Goal: Navigation & Orientation: Find specific page/section

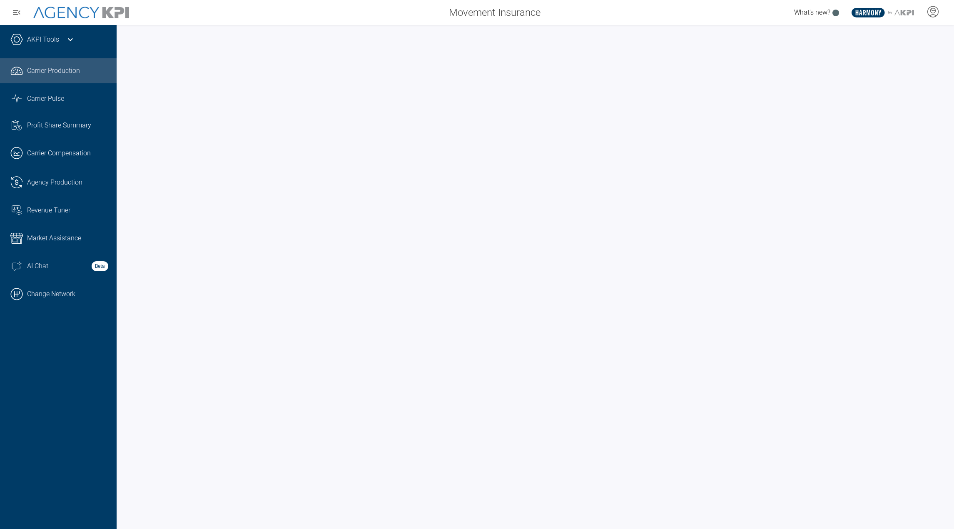
click at [68, 45] on div "AKPI Tools" at bounding box center [58, 43] width 100 height 21
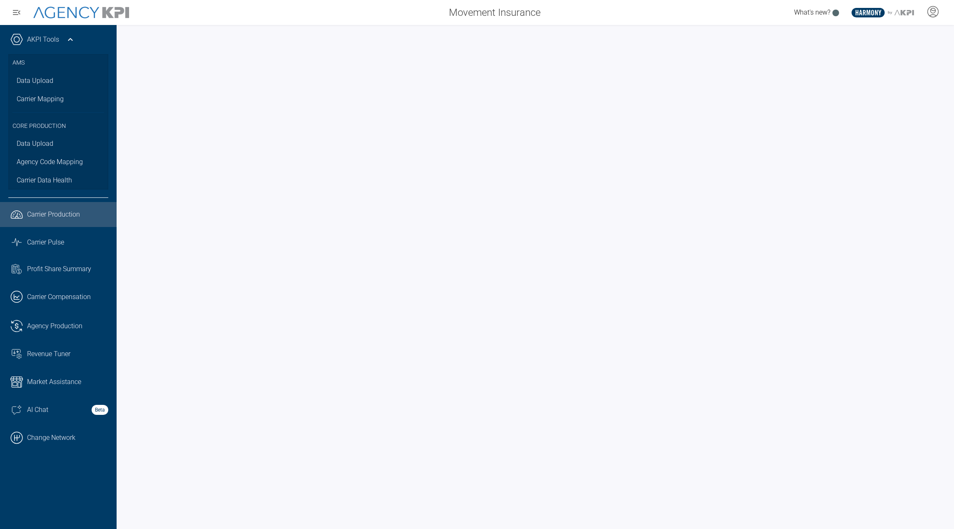
click at [68, 44] on icon at bounding box center [70, 40] width 10 height 10
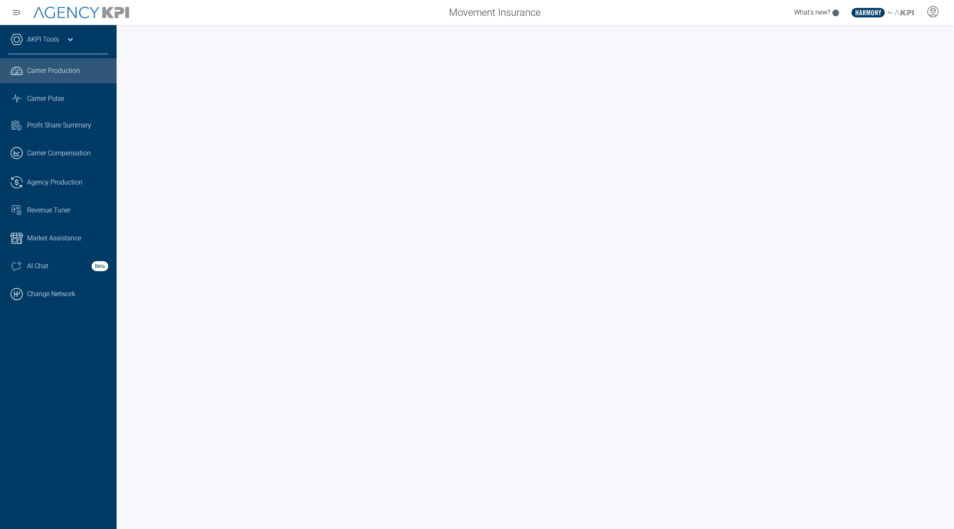
click at [68, 44] on icon at bounding box center [70, 40] width 10 height 10
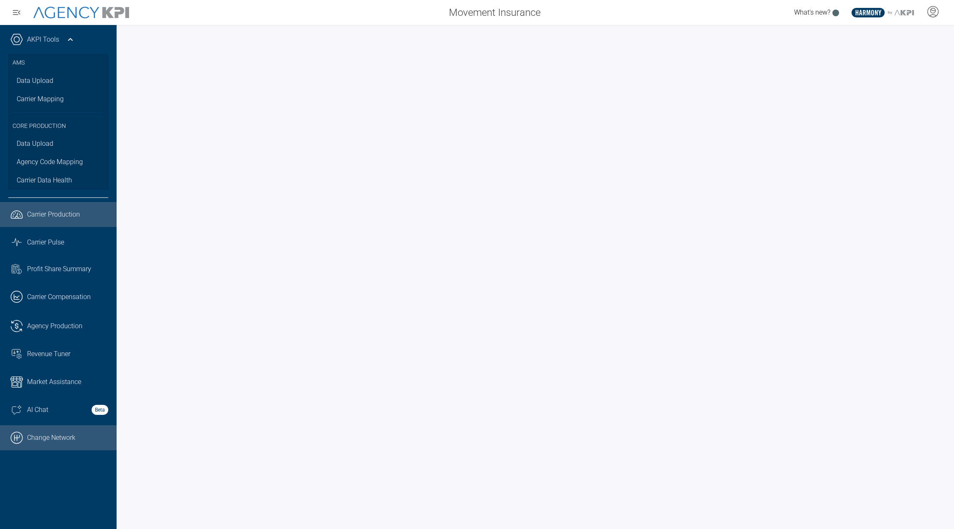
click at [51, 443] on link ".cls-1{fill:none;stroke:#000;stroke-linecap:round;stroke-linejoin:round;stroke-…" at bounding box center [58, 437] width 117 height 25
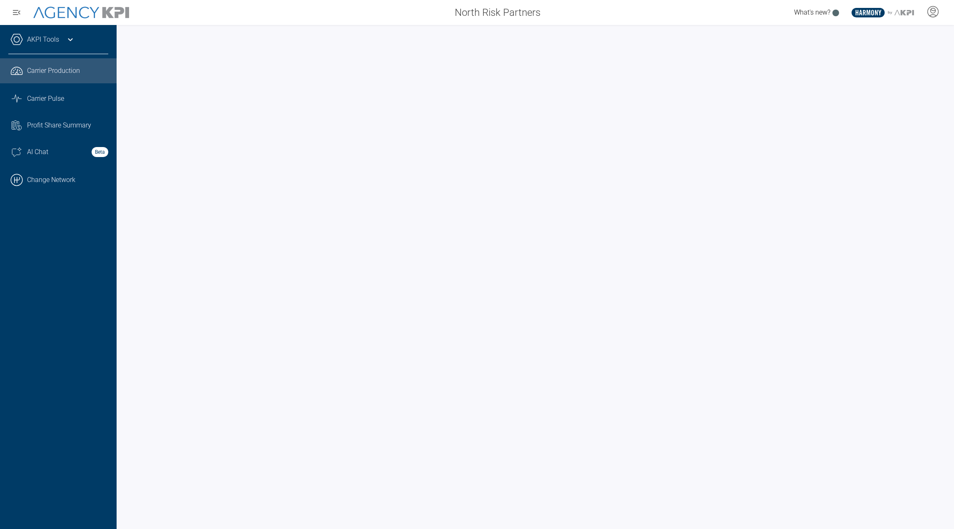
click at [54, 45] on div "AKPI Tools" at bounding box center [58, 43] width 100 height 21
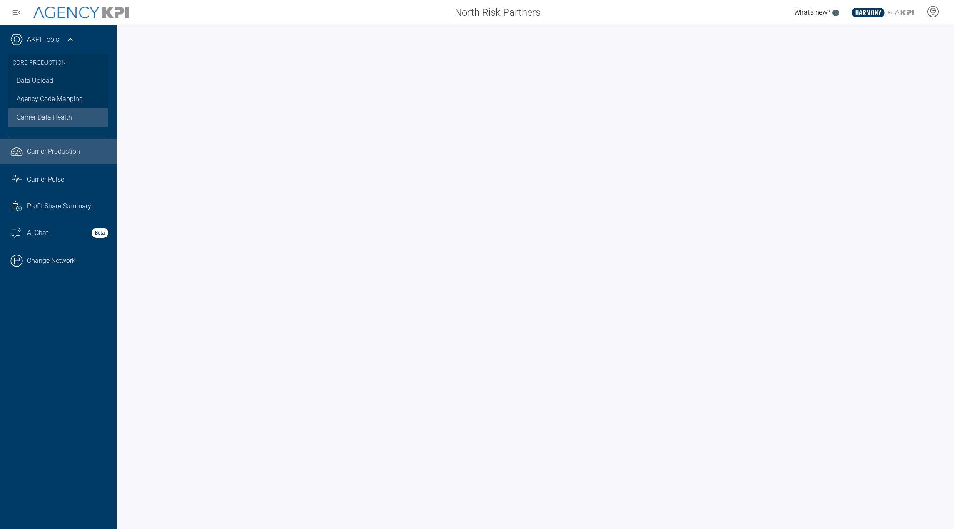
click at [47, 117] on span "Carrier Data Health" at bounding box center [44, 117] width 55 height 10
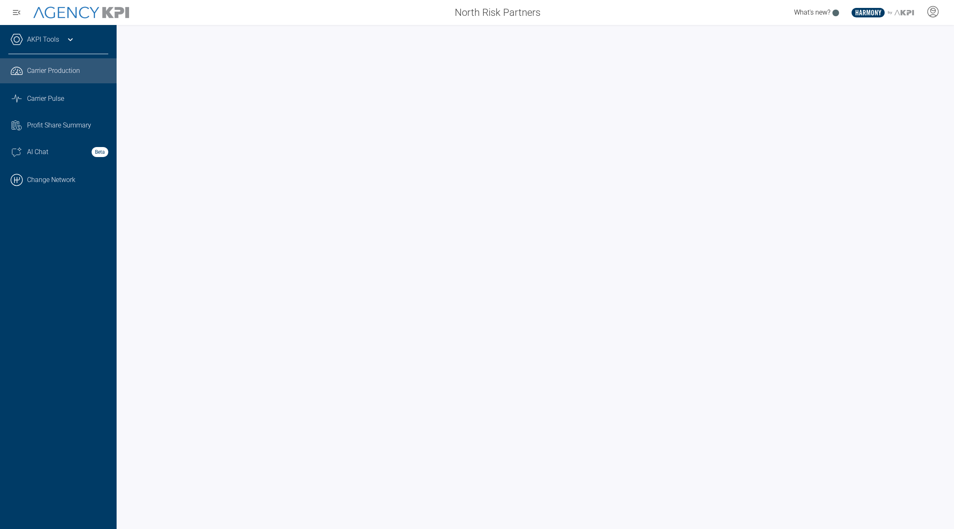
click at [55, 46] on div "AKPI Tools" at bounding box center [58, 43] width 100 height 21
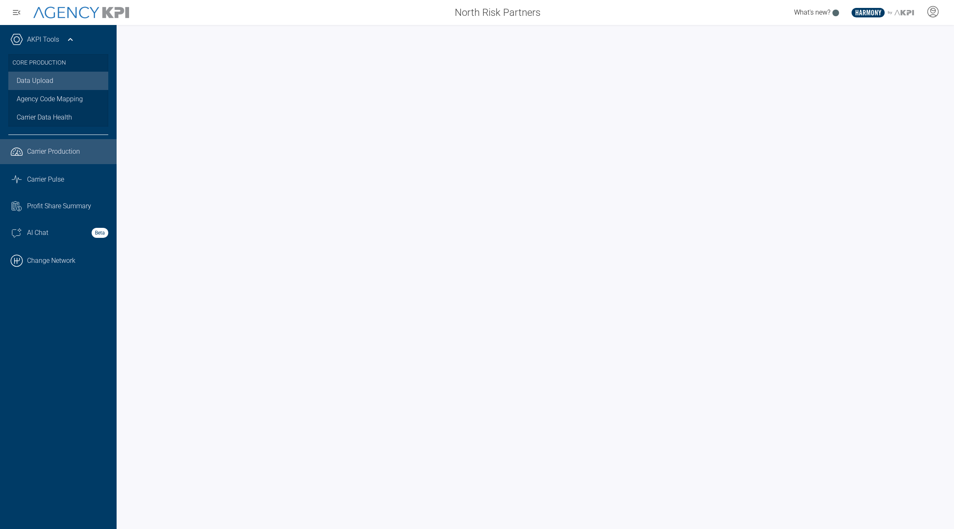
click at [49, 83] on link "Data Upload" at bounding box center [58, 81] width 100 height 18
click at [49, 175] on span "Carrier Pulse" at bounding box center [45, 180] width 37 height 10
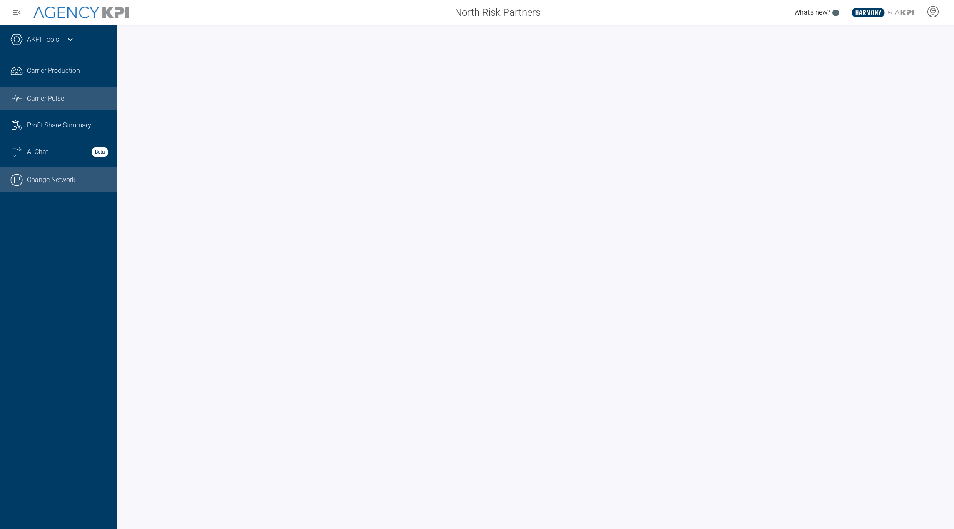
click at [69, 181] on link ".cls-1{fill:none;stroke:#000;stroke-linecap:round;stroke-linejoin:round;stroke-…" at bounding box center [58, 179] width 117 height 25
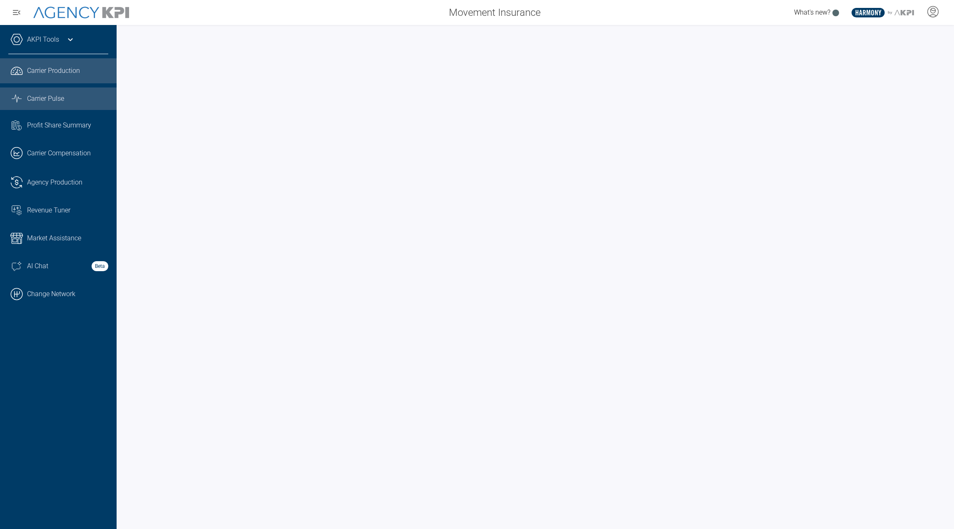
click at [37, 104] on link "Graph Stats Streamline Icon: [URL][DOMAIN_NAME] Carrier Pulse" at bounding box center [58, 98] width 117 height 22
click at [74, 75] on span "Carrier Production" at bounding box center [53, 71] width 53 height 10
click at [59, 107] on link "Graph Stats Streamline Icon: [URL][DOMAIN_NAME] Carrier Pulse" at bounding box center [58, 98] width 117 height 22
